Goal: Entertainment & Leisure: Consume media (video, audio)

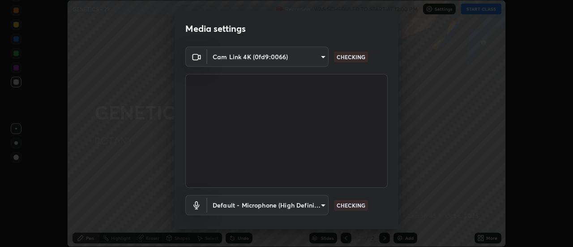
scroll to position [47, 0]
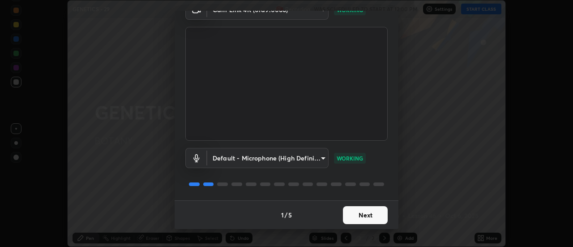
click at [365, 212] on button "Next" at bounding box center [365, 215] width 45 height 18
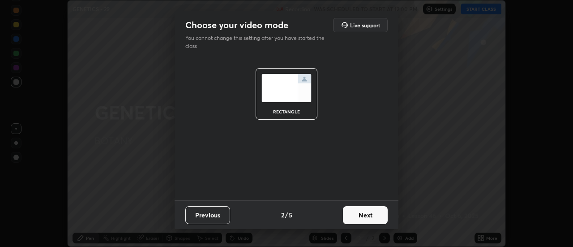
click at [362, 218] on button "Next" at bounding box center [365, 215] width 45 height 18
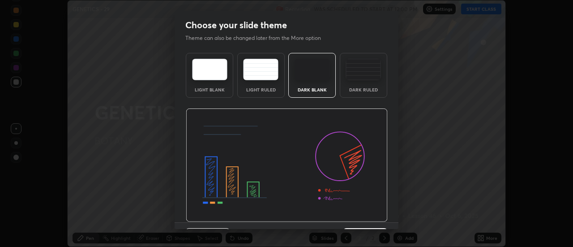
click at [366, 218] on img at bounding box center [287, 165] width 202 height 114
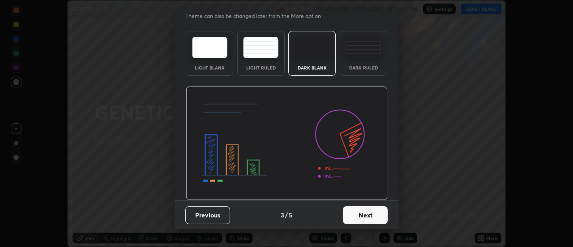
click at [370, 222] on button "Next" at bounding box center [365, 215] width 45 height 18
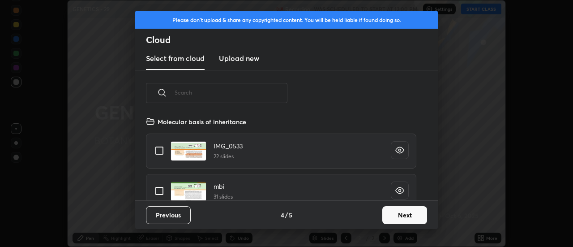
scroll to position [84, 287]
click at [399, 211] on button "Next" at bounding box center [404, 215] width 45 height 18
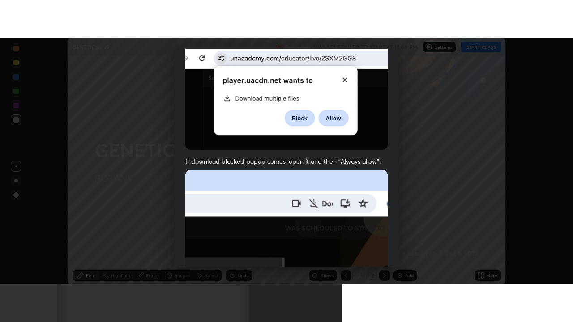
scroll to position [230, 0]
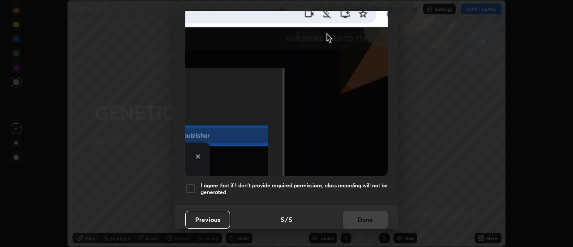
click at [198, 183] on div "I agree that if I don't provide required permissions, class recording will not …" at bounding box center [286, 188] width 202 height 11
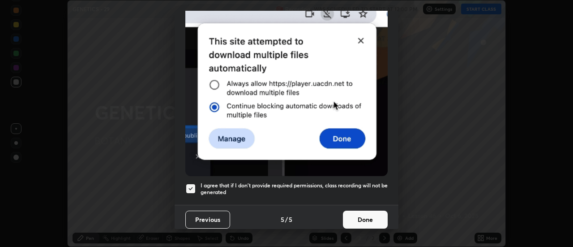
click at [365, 220] on button "Done" at bounding box center [365, 219] width 45 height 18
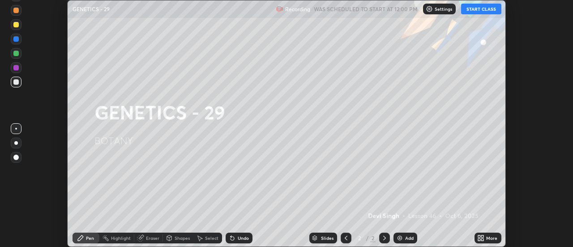
click at [473, 12] on button "START CLASS" at bounding box center [481, 9] width 40 height 11
click at [489, 235] on div "More" at bounding box center [491, 237] width 11 height 4
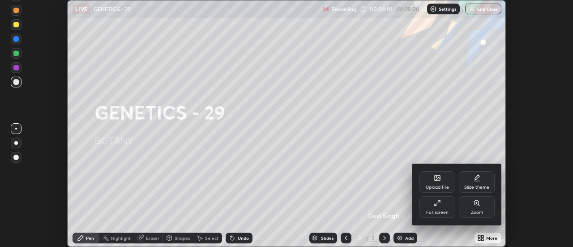
click at [441, 207] on div "Full screen" at bounding box center [437, 206] width 36 height 21
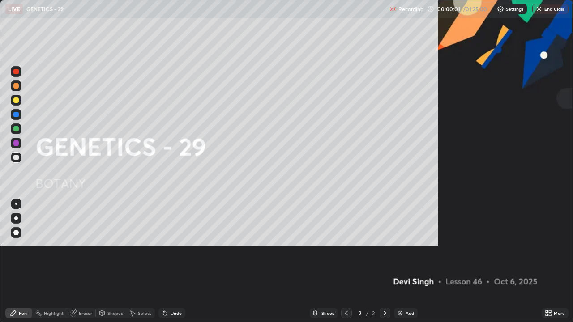
scroll to position [322, 573]
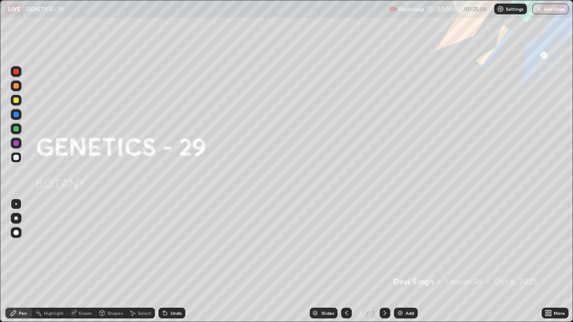
click at [407, 246] on div "Add" at bounding box center [410, 313] width 9 height 4
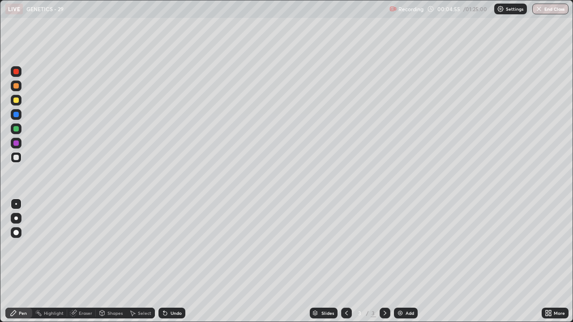
click at [15, 102] on div at bounding box center [15, 100] width 5 height 5
click at [18, 159] on div at bounding box center [15, 157] width 5 height 5
click at [15, 101] on div at bounding box center [15, 100] width 5 height 5
click at [176, 246] on div "Undo" at bounding box center [176, 313] width 11 height 4
click at [175, 246] on div "Undo" at bounding box center [176, 313] width 11 height 4
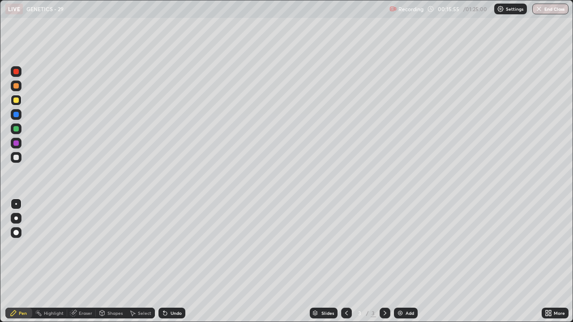
click at [18, 159] on div at bounding box center [15, 157] width 5 height 5
click at [15, 99] on div at bounding box center [15, 100] width 5 height 5
click at [174, 246] on div "Undo" at bounding box center [176, 313] width 11 height 4
click at [175, 246] on div "Undo" at bounding box center [176, 313] width 11 height 4
click at [179, 246] on div "Undo" at bounding box center [171, 313] width 27 height 11
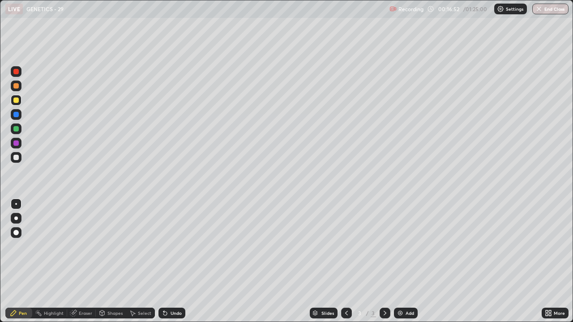
click at [171, 246] on div "Undo" at bounding box center [171, 313] width 27 height 11
click at [411, 246] on div "Add" at bounding box center [410, 313] width 9 height 4
click at [408, 246] on div "Add" at bounding box center [410, 313] width 9 height 4
click at [163, 246] on icon at bounding box center [163, 311] width 1 height 1
click at [171, 246] on div "Undo" at bounding box center [176, 313] width 11 height 4
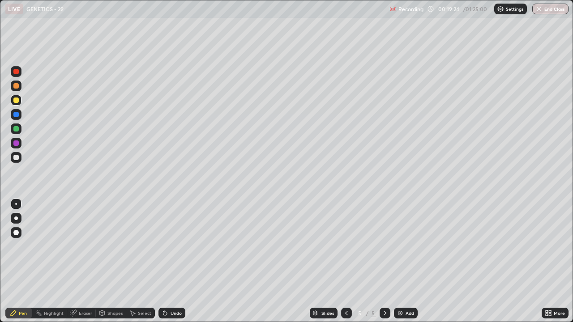
click at [171, 246] on div "Undo" at bounding box center [176, 313] width 11 height 4
click at [16, 157] on div at bounding box center [15, 157] width 5 height 5
click at [176, 246] on div "Undo" at bounding box center [176, 313] width 11 height 4
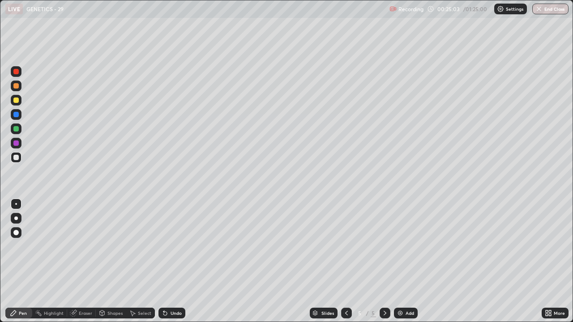
click at [175, 246] on div "Undo" at bounding box center [176, 313] width 11 height 4
click at [174, 246] on div "Undo" at bounding box center [176, 313] width 11 height 4
click at [13, 101] on div at bounding box center [15, 100] width 5 height 5
click at [18, 126] on div at bounding box center [15, 128] width 5 height 5
click at [18, 159] on div at bounding box center [15, 157] width 5 height 5
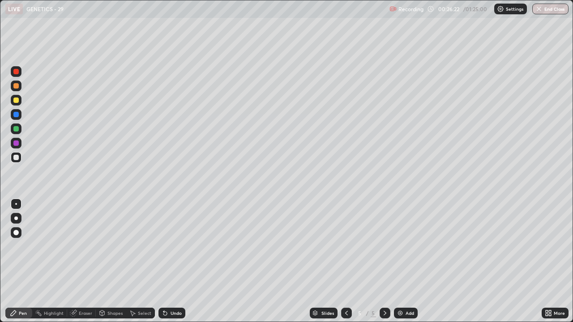
click at [171, 246] on div "Undo" at bounding box center [176, 313] width 11 height 4
click at [172, 246] on div "Undo" at bounding box center [176, 313] width 11 height 4
click at [171, 246] on div "Undo" at bounding box center [176, 313] width 11 height 4
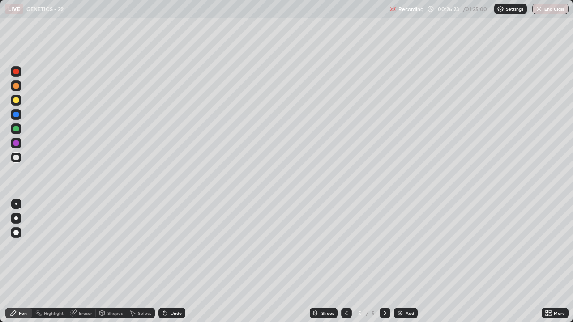
click at [171, 246] on div "Undo" at bounding box center [176, 313] width 11 height 4
click at [172, 246] on div "Undo" at bounding box center [176, 313] width 11 height 4
click at [171, 246] on div "Undo" at bounding box center [176, 313] width 11 height 4
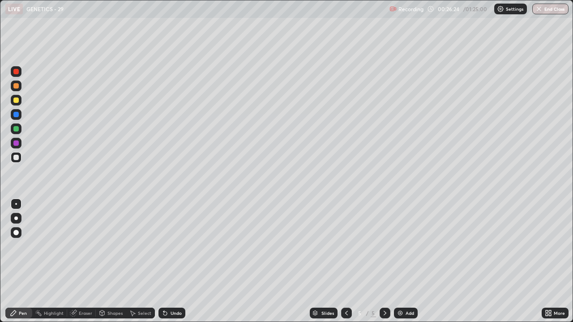
click at [171, 246] on div "Undo" at bounding box center [176, 313] width 11 height 4
click at [14, 101] on div at bounding box center [15, 100] width 5 height 5
click at [407, 246] on div "Add" at bounding box center [410, 313] width 9 height 4
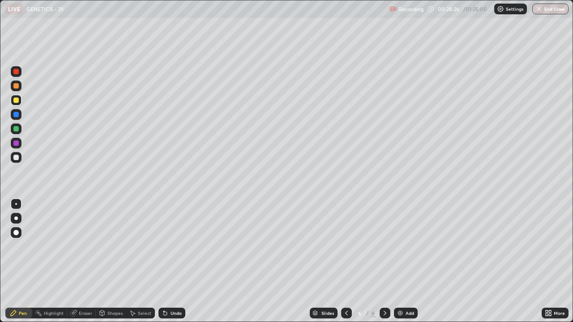
click at [16, 152] on div at bounding box center [16, 157] width 11 height 11
click at [15, 103] on div at bounding box center [15, 100] width 5 height 5
click at [15, 157] on div at bounding box center [15, 157] width 5 height 5
click at [48, 246] on div "Highlight" at bounding box center [49, 313] width 35 height 18
click at [17, 246] on div "Pen" at bounding box center [18, 313] width 27 height 11
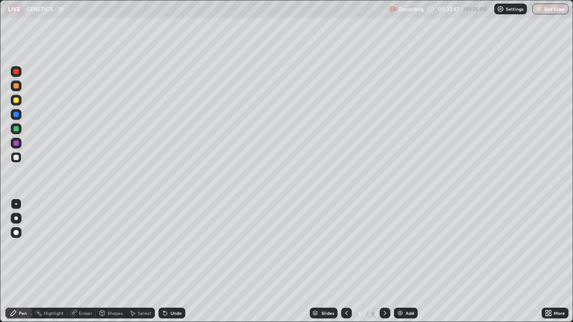
click at [172, 246] on div "Undo" at bounding box center [176, 313] width 11 height 4
click at [173, 246] on div "Undo" at bounding box center [176, 313] width 11 height 4
click at [172, 246] on div "Undo" at bounding box center [176, 313] width 11 height 4
click at [171, 246] on div "Undo" at bounding box center [176, 313] width 11 height 4
click at [167, 246] on icon at bounding box center [165, 313] width 7 height 7
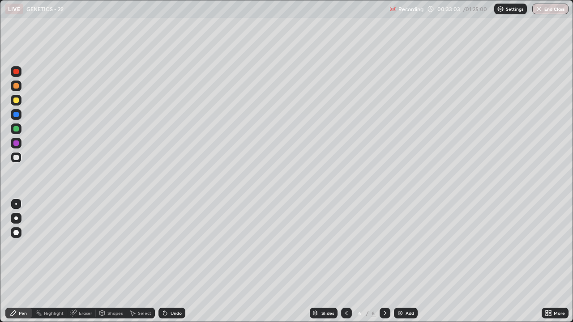
click at [17, 102] on div at bounding box center [15, 100] width 5 height 5
click at [399, 246] on img at bounding box center [400, 313] width 7 height 7
click at [15, 155] on div at bounding box center [15, 157] width 5 height 5
click at [80, 246] on div "Eraser" at bounding box center [85, 313] width 13 height 4
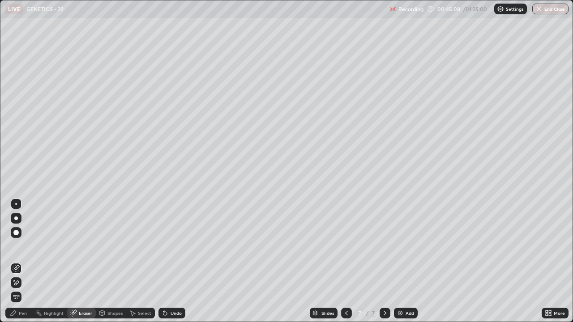
click at [18, 246] on div "Pen" at bounding box center [18, 313] width 27 height 11
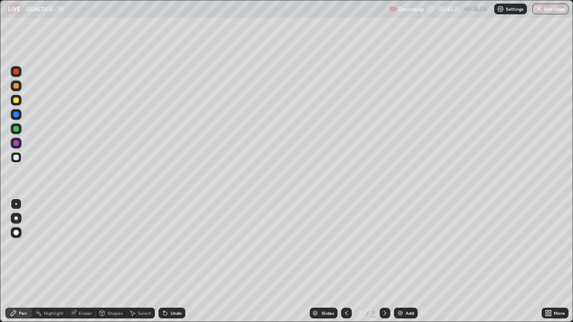
click at [15, 145] on div at bounding box center [15, 143] width 5 height 5
click at [18, 153] on div at bounding box center [16, 157] width 11 height 11
click at [16, 145] on div at bounding box center [15, 143] width 5 height 5
click at [16, 158] on div at bounding box center [15, 157] width 5 height 5
click at [406, 246] on div "Add" at bounding box center [406, 313] width 24 height 11
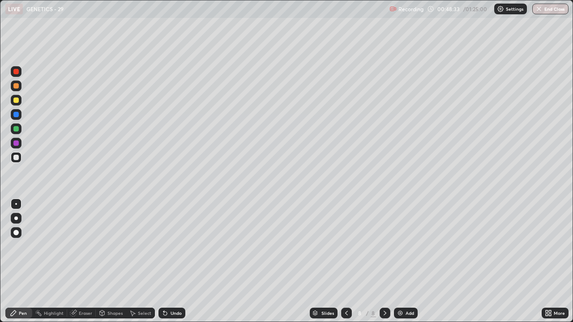
click at [346, 246] on icon at bounding box center [346, 313] width 7 height 7
click at [380, 246] on div at bounding box center [385, 313] width 11 height 11
click at [406, 246] on div "Add" at bounding box center [406, 313] width 24 height 11
click at [14, 101] on div at bounding box center [15, 100] width 5 height 5
click at [14, 155] on div at bounding box center [15, 157] width 5 height 5
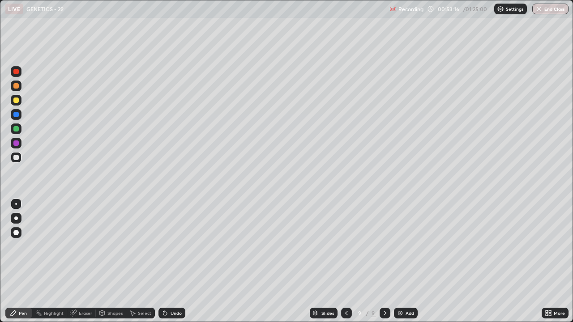
click at [163, 246] on icon at bounding box center [163, 311] width 1 height 1
click at [15, 103] on div at bounding box center [15, 100] width 5 height 5
click at [16, 71] on div at bounding box center [15, 71] width 5 height 5
